Goal: Transaction & Acquisition: Purchase product/service

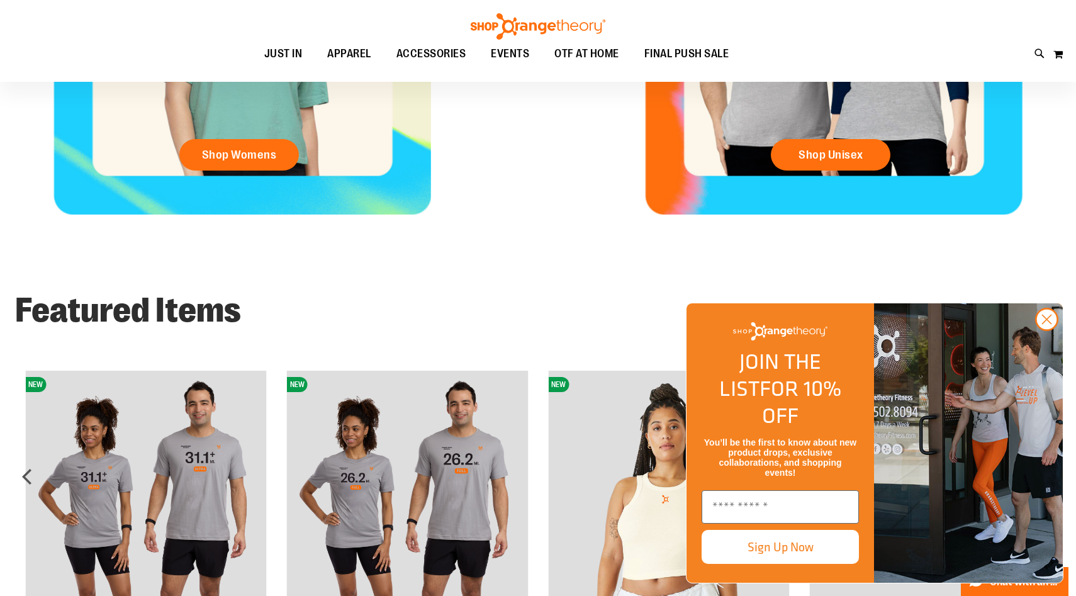
scroll to position [796, 0]
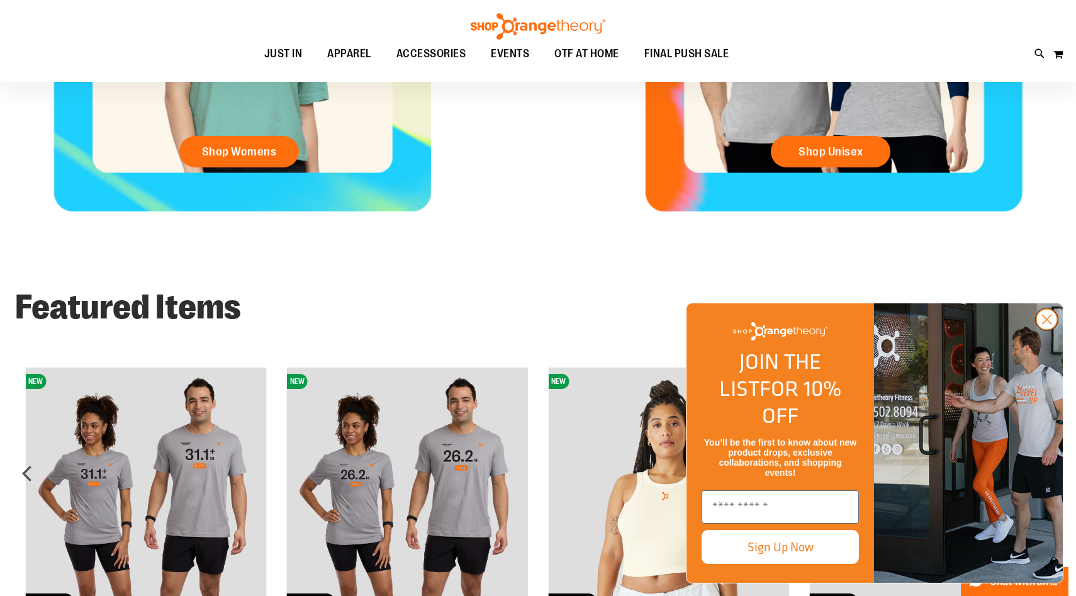
click at [1051, 330] on circle "Close dialog" at bounding box center [1047, 319] width 21 height 21
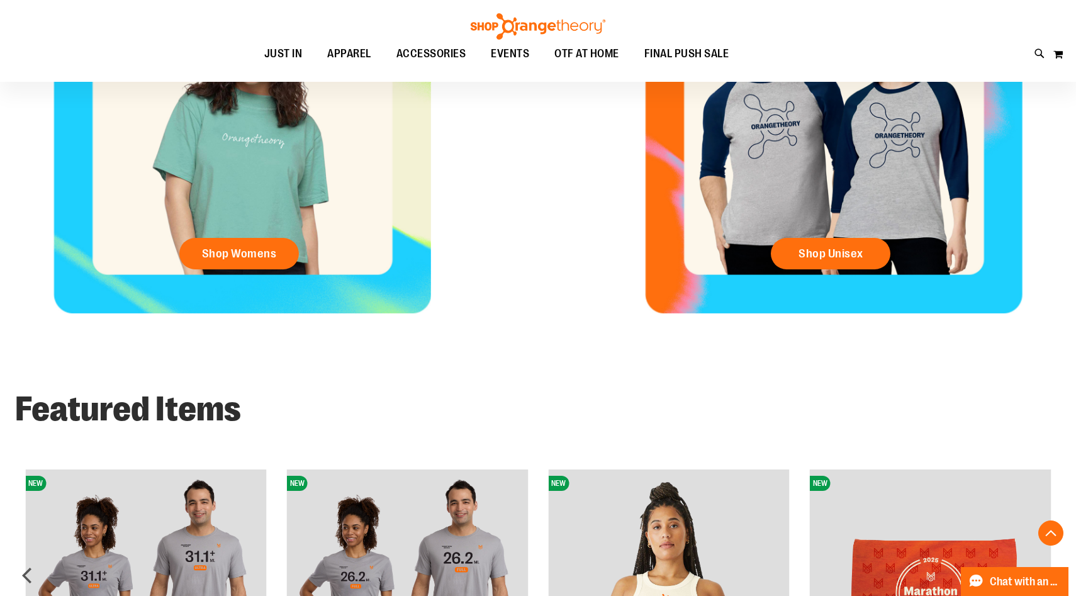
scroll to position [679, 0]
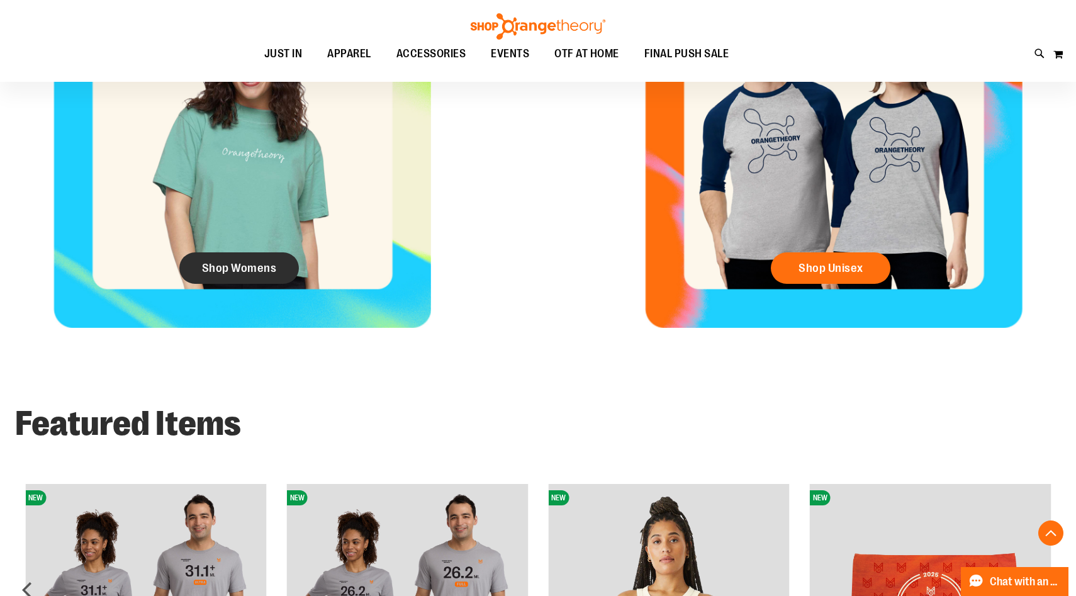
click at [281, 257] on link "Shop Womens" at bounding box center [239, 267] width 120 height 31
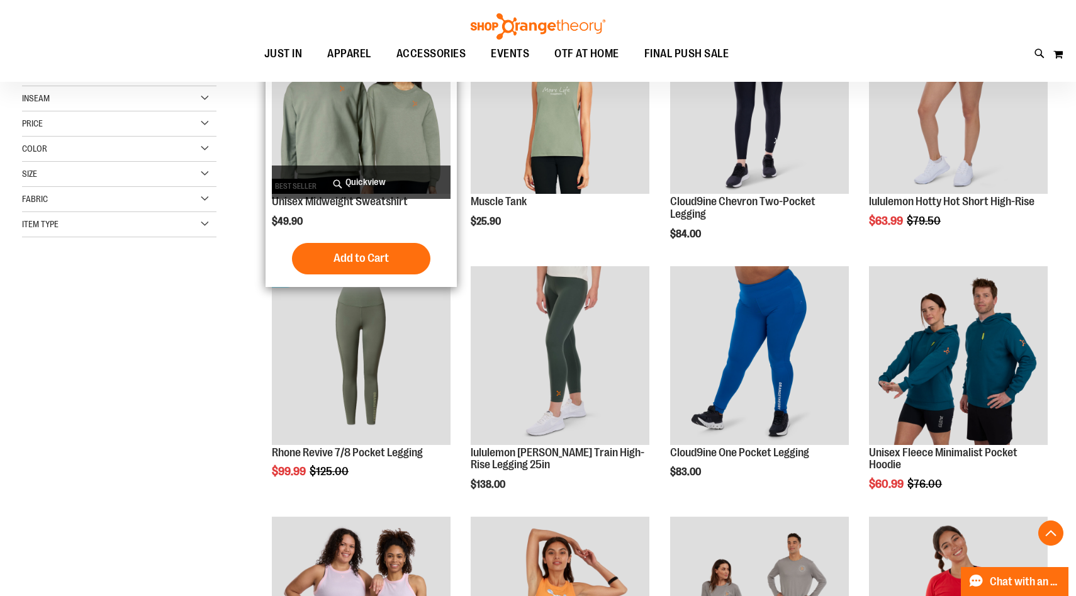
scroll to position [245, 0]
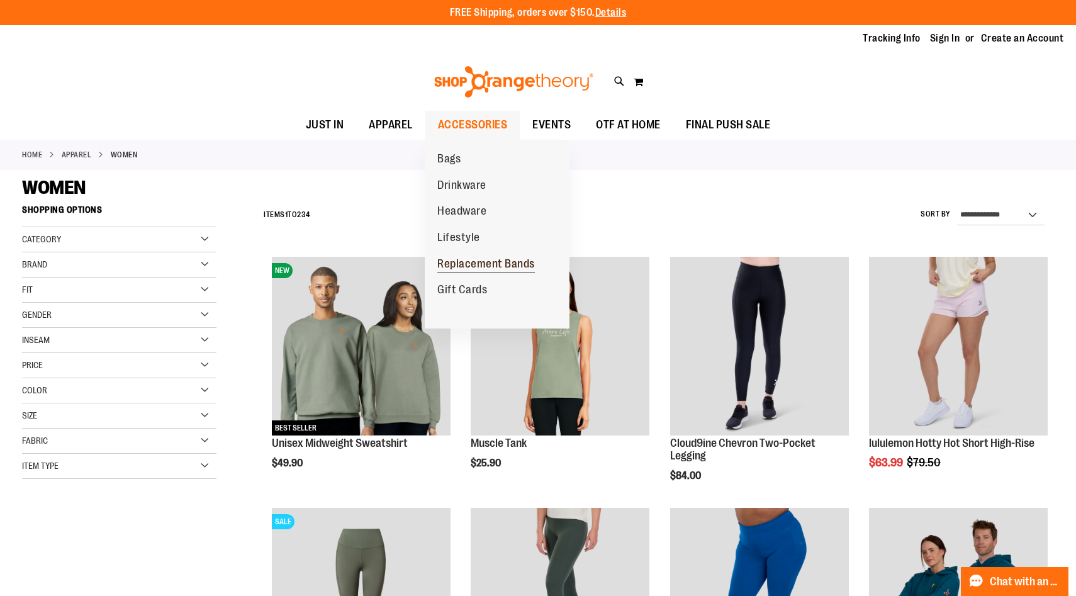
click at [466, 262] on span "Replacement Bands" at bounding box center [486, 265] width 98 height 16
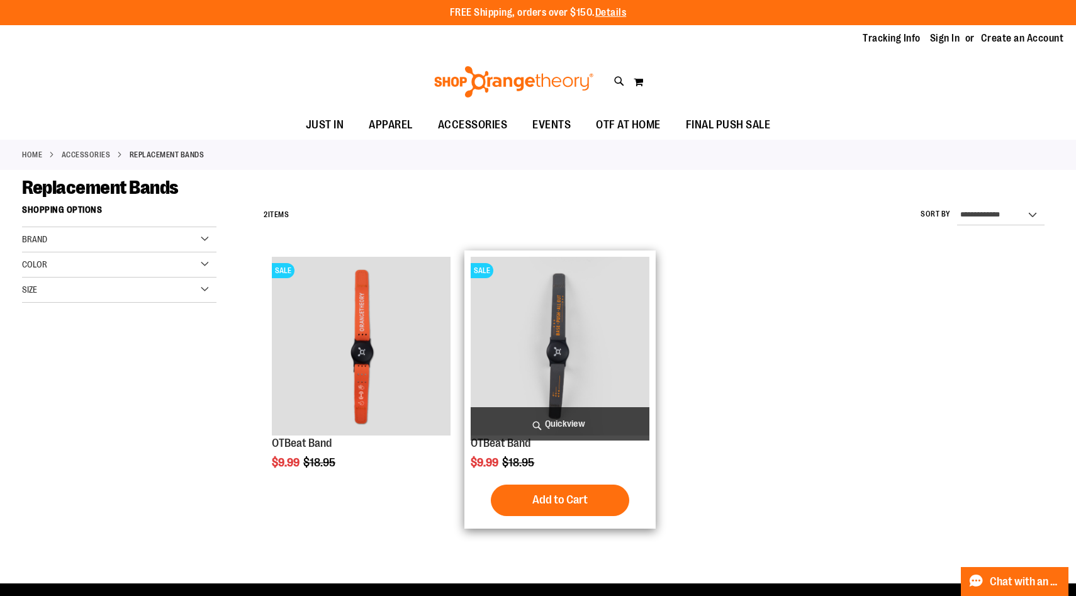
click at [570, 307] on img "product" at bounding box center [560, 346] width 179 height 179
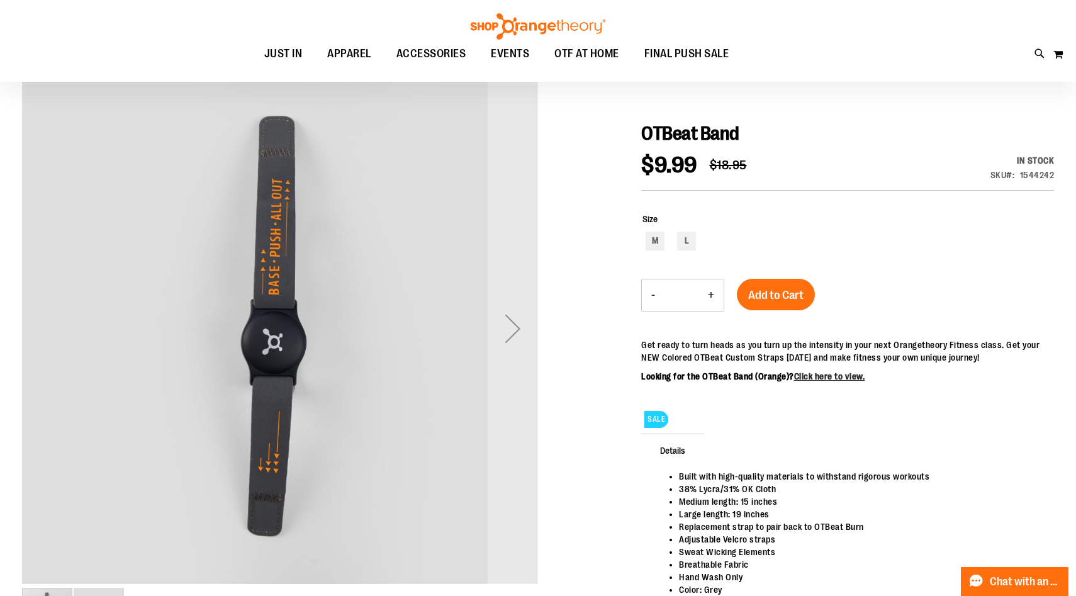
scroll to position [127, 0]
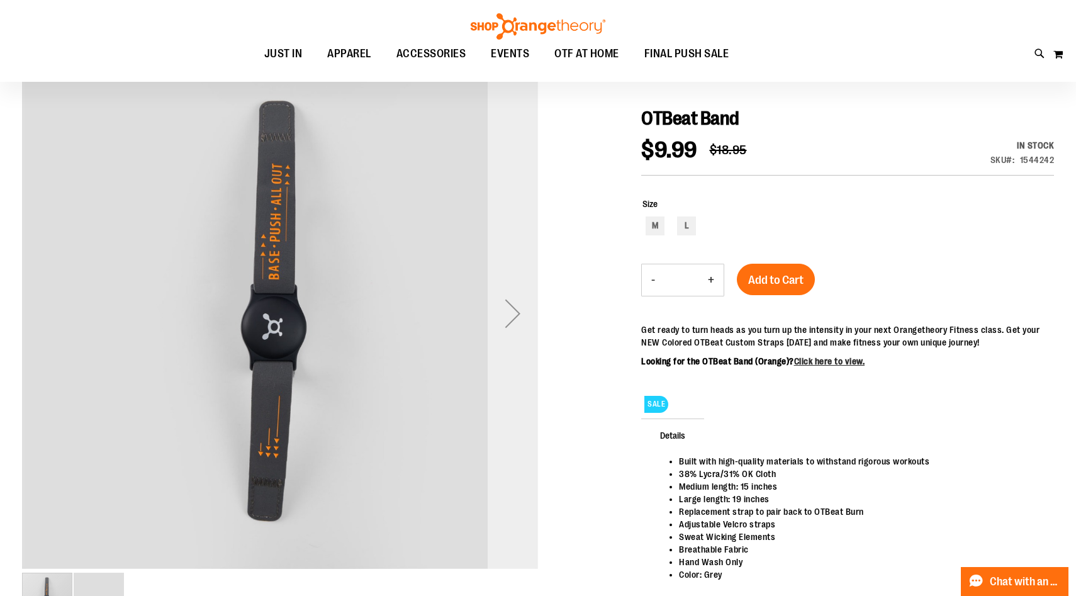
click at [515, 313] on div "Next" at bounding box center [513, 313] width 50 height 50
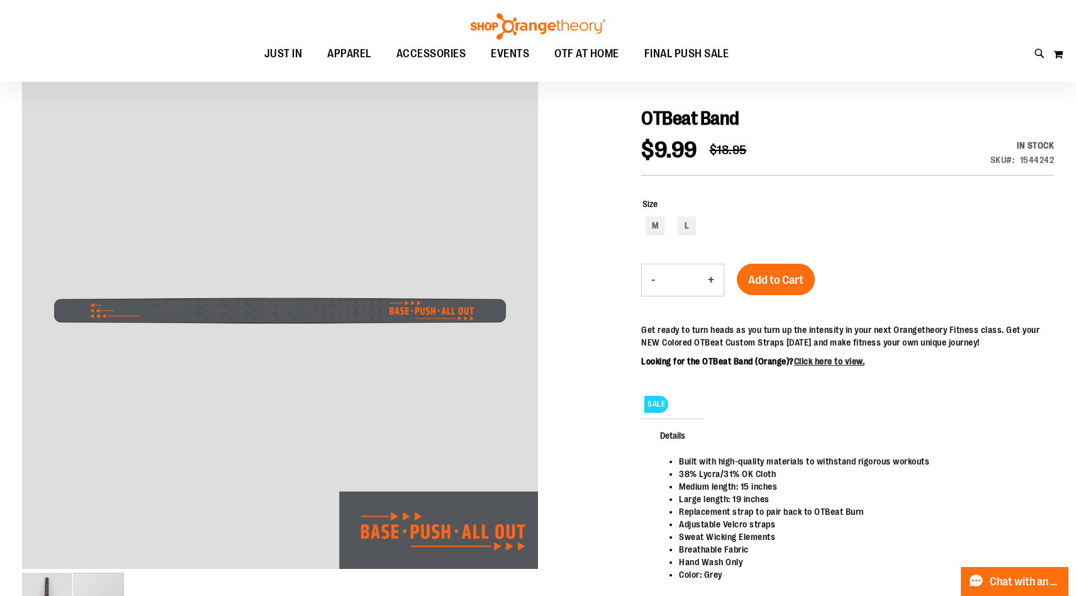
click at [554, 317] on div at bounding box center [538, 347] width 1032 height 585
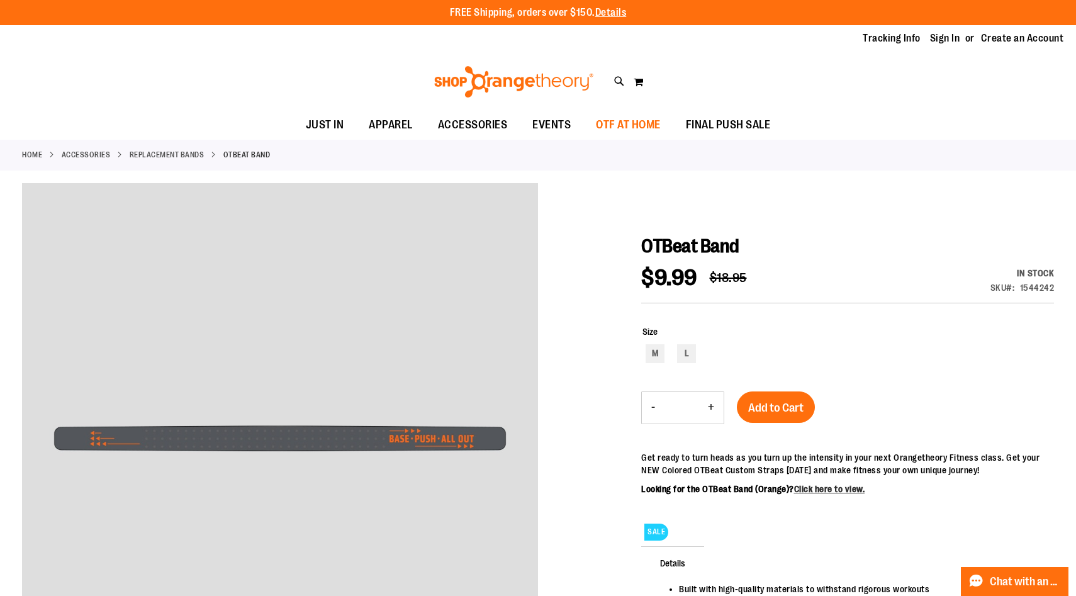
click at [616, 128] on span "OTF AT HOME" at bounding box center [628, 125] width 65 height 28
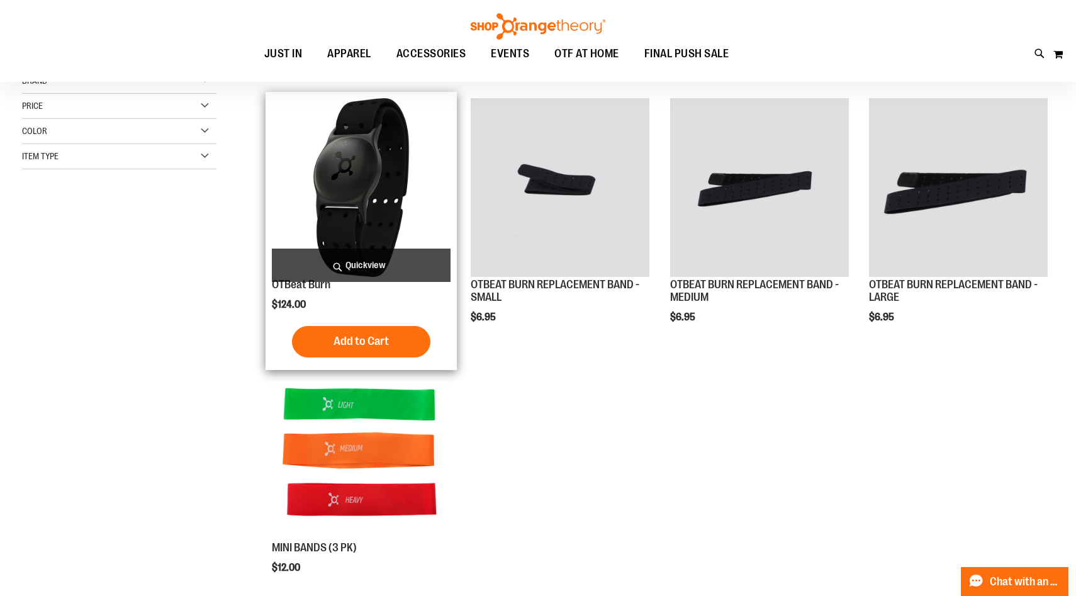
scroll to position [161, 0]
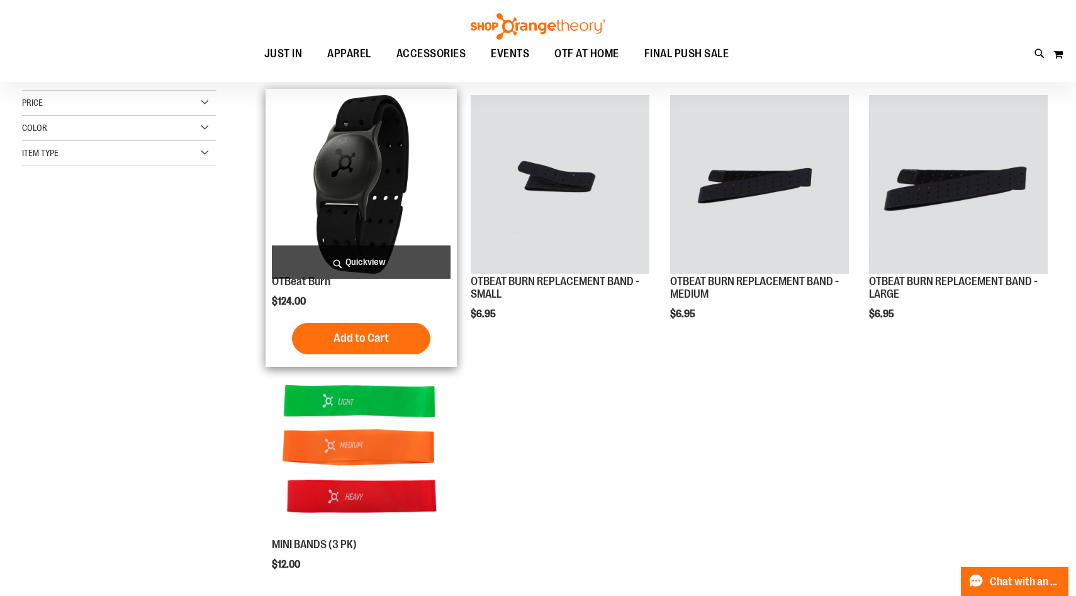
click at [396, 257] on span "Quickview" at bounding box center [361, 261] width 179 height 33
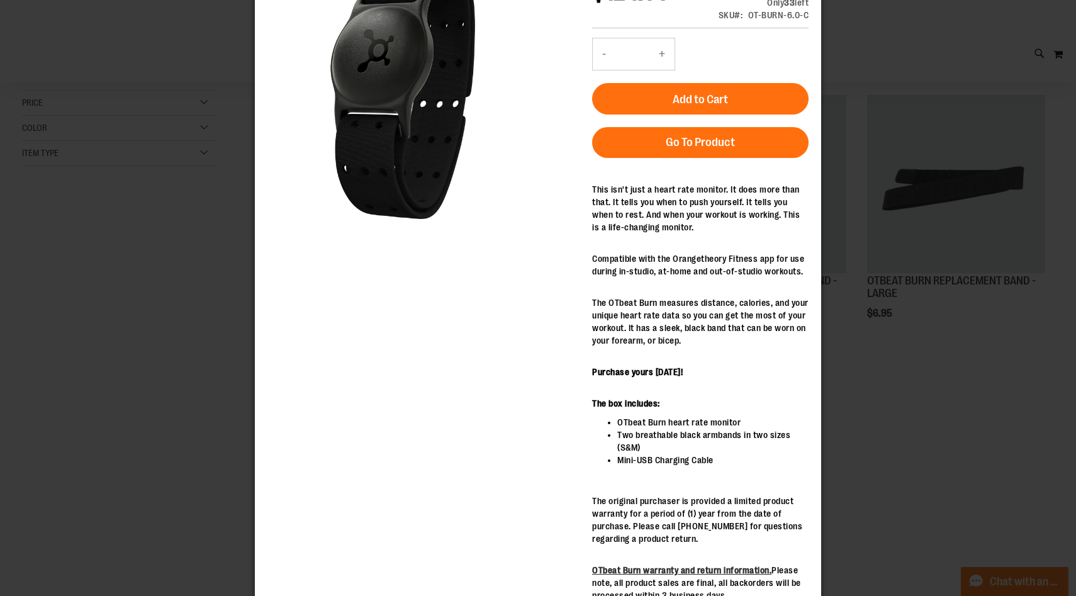
scroll to position [207, 0]
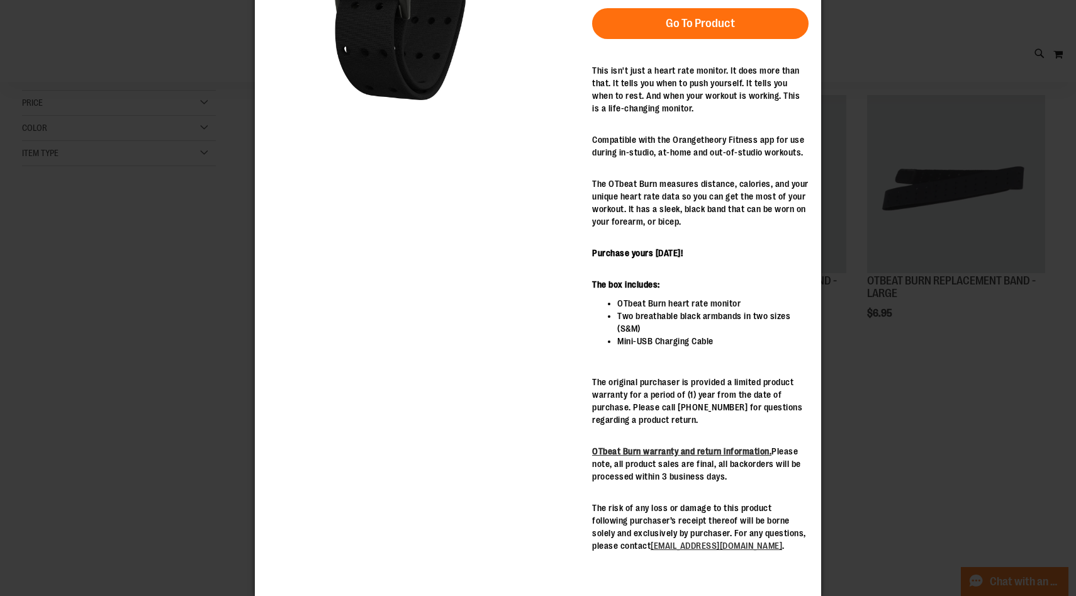
click at [176, 398] on div "×" at bounding box center [538, 298] width 1076 height 596
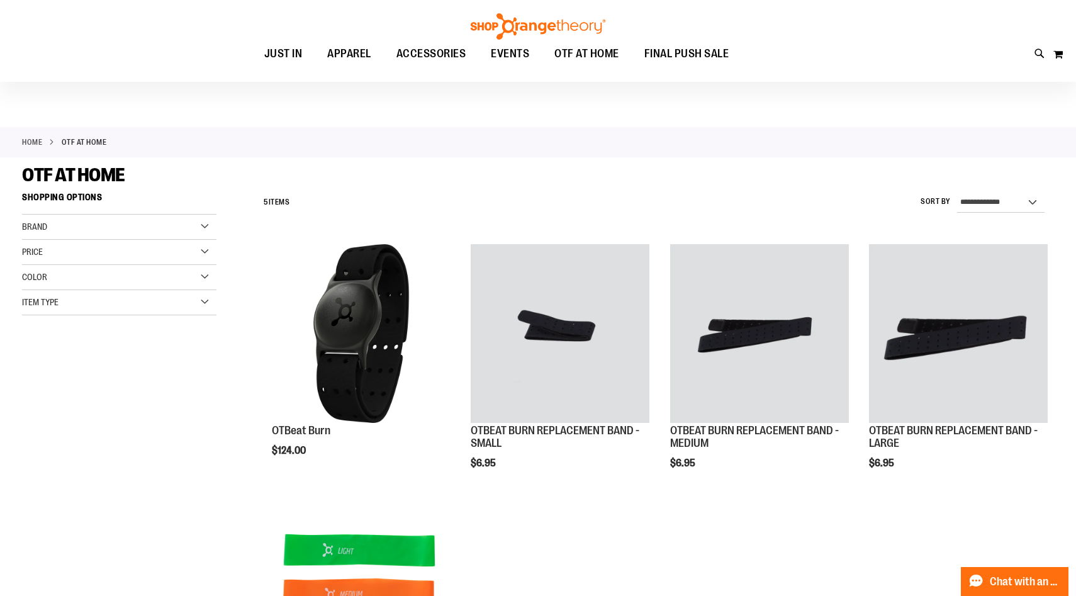
scroll to position [0, 0]
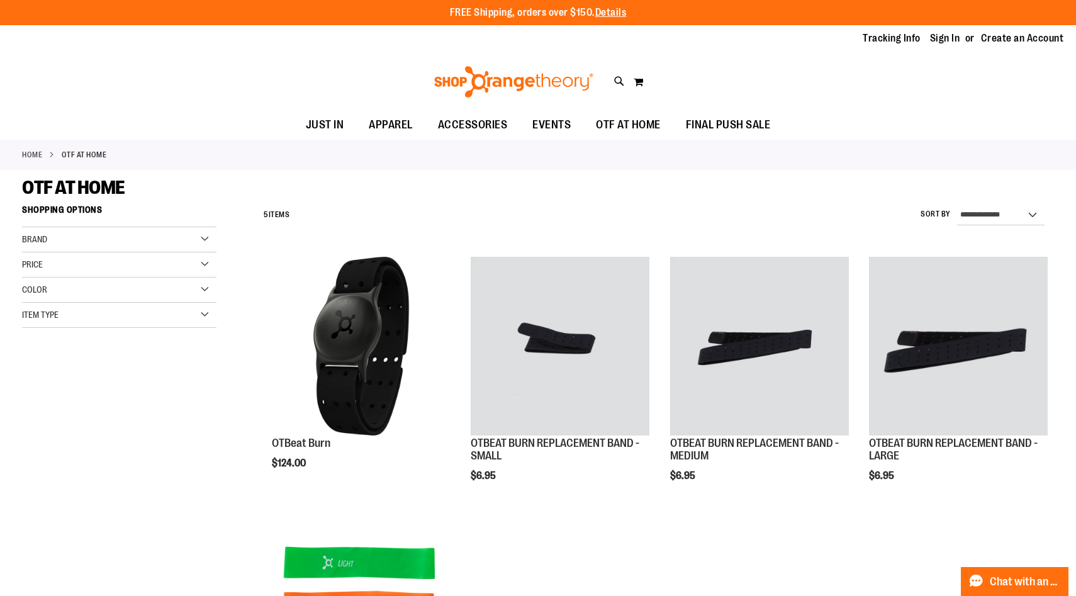
click at [197, 237] on div "Brand" at bounding box center [119, 239] width 195 height 25
